Goal: Task Accomplishment & Management: Use online tool/utility

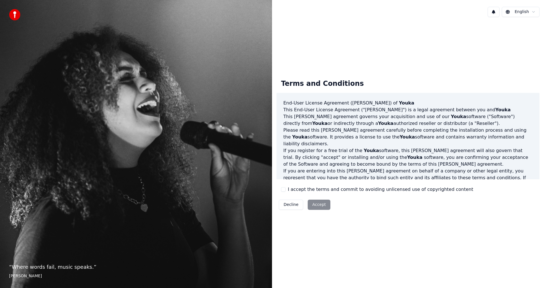
click at [284, 189] on button "I accept the terms and commit to avoiding unlicensed use of copyrighted content" at bounding box center [283, 189] width 5 height 5
click at [321, 206] on button "Accept" at bounding box center [319, 205] width 23 height 10
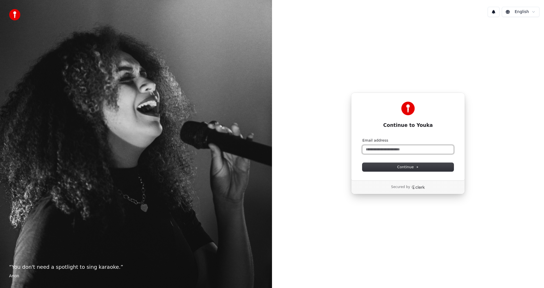
click at [391, 150] on input "Email address" at bounding box center [407, 149] width 91 height 8
click at [362, 138] on button "submit" at bounding box center [362, 138] width 0 height 0
type input "**********"
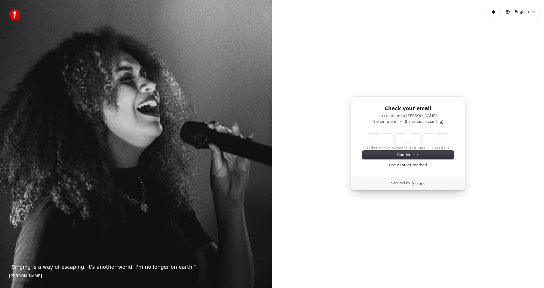
click at [371, 140] on input "Enter verification code" at bounding box center [407, 139] width 79 height 10
type input "******"
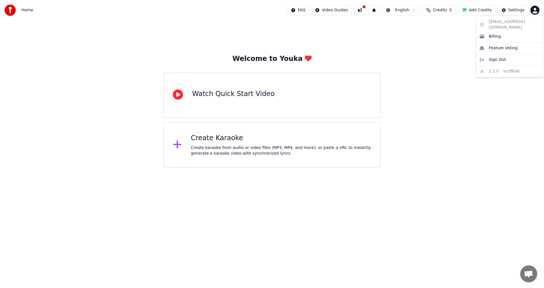
click at [536, 12] on html "Home FAQ Video Guides English Credits 5 Add Credits Settings Welcome to Youka W…" at bounding box center [272, 84] width 544 height 168
click at [456, 122] on html "Home FAQ Video Guides English Credits 5 Add Credits Settings Welcome to Youka W…" at bounding box center [272, 84] width 544 height 168
click at [255, 153] on div "Create karaoke from audio or video files (MP3, MP4, and more), or paste a URL t…" at bounding box center [281, 150] width 180 height 11
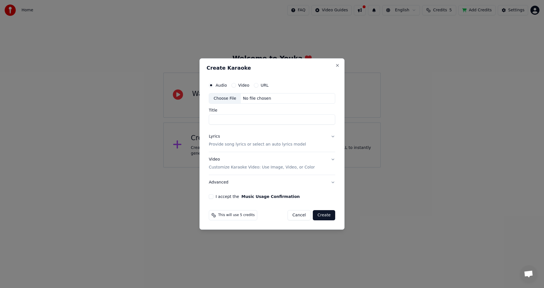
click at [301, 219] on button "Cancel" at bounding box center [299, 215] width 23 height 10
